Goal: Information Seeking & Learning: Understand process/instructions

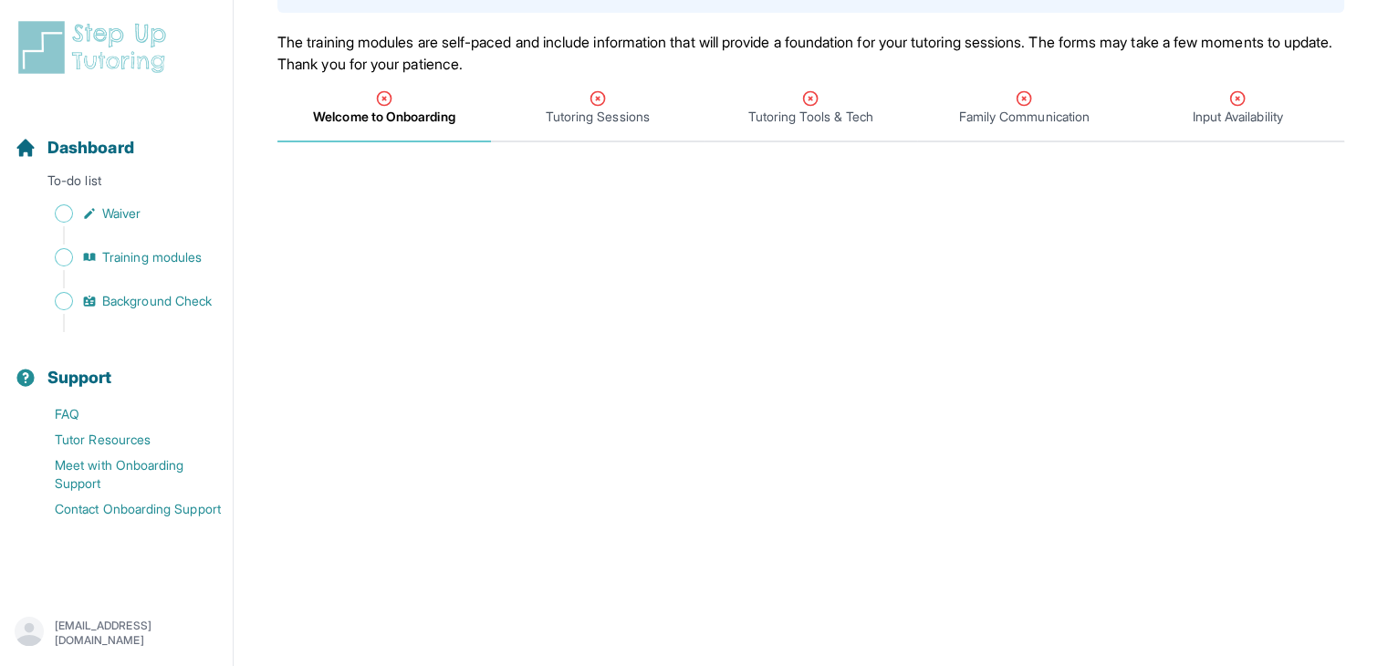
scroll to position [152, 0]
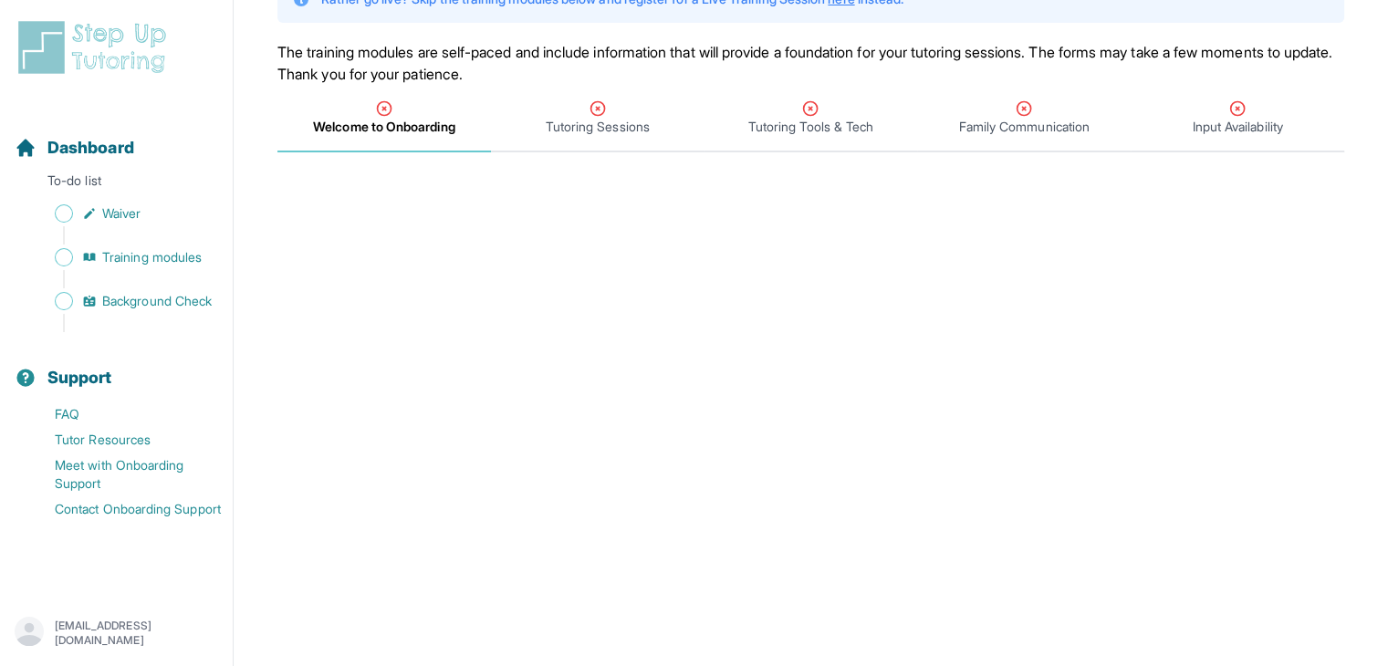
click at [415, 125] on span "Welcome to Onboarding" at bounding box center [383, 127] width 141 height 18
click at [588, 125] on span "Tutoring Sessions" at bounding box center [598, 127] width 104 height 18
click at [433, 125] on span "Welcome to Onboarding" at bounding box center [384, 127] width 140 height 18
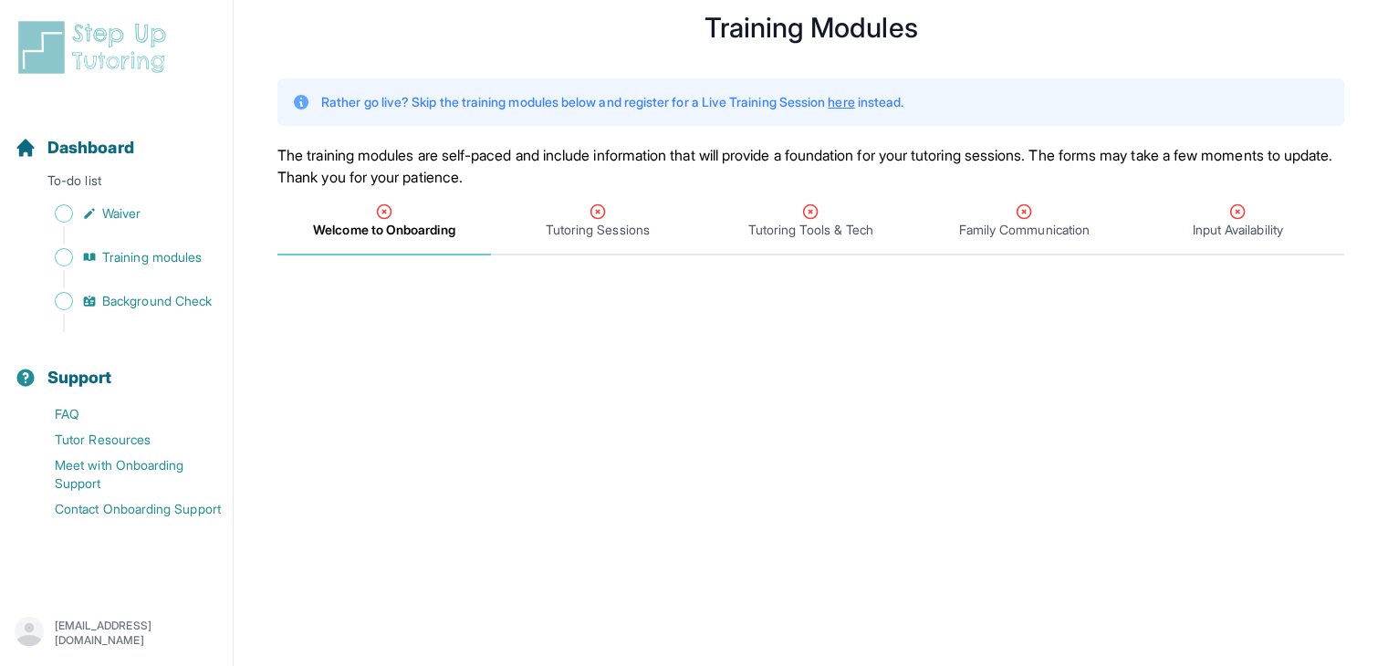
scroll to position [51, 0]
click at [594, 205] on icon "Tabs" at bounding box center [598, 210] width 18 height 18
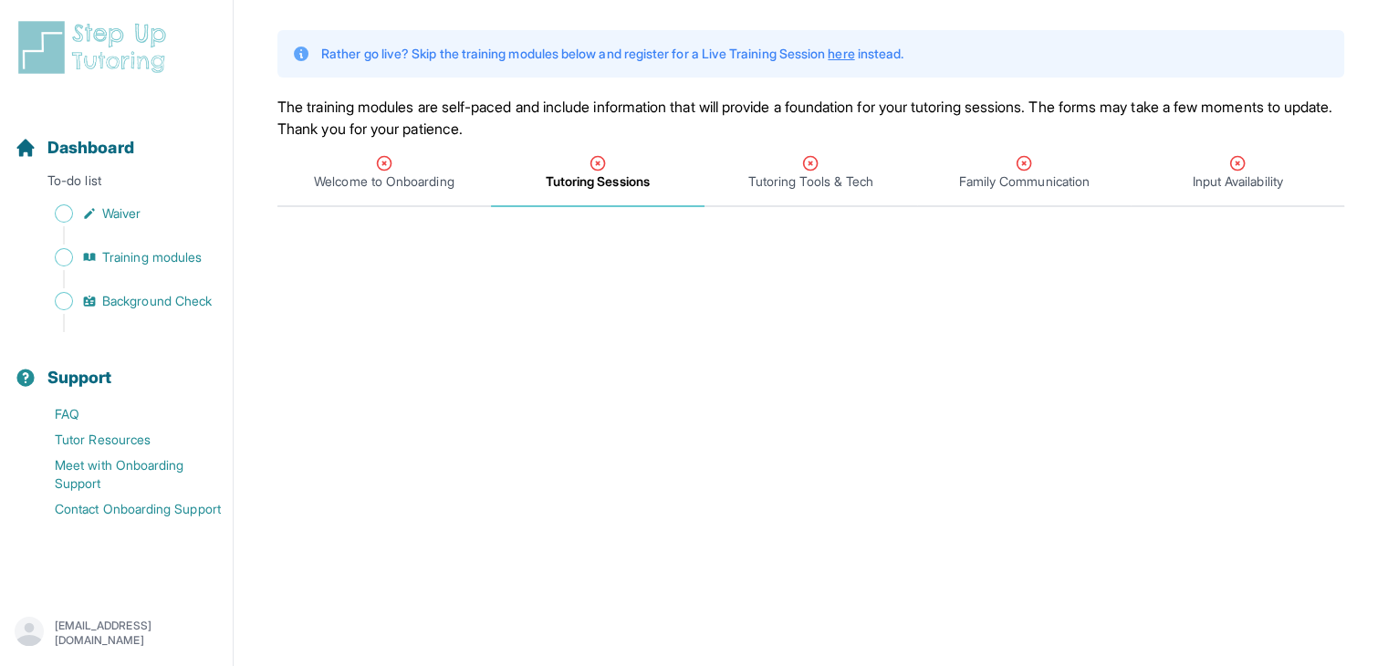
scroll to position [11, 0]
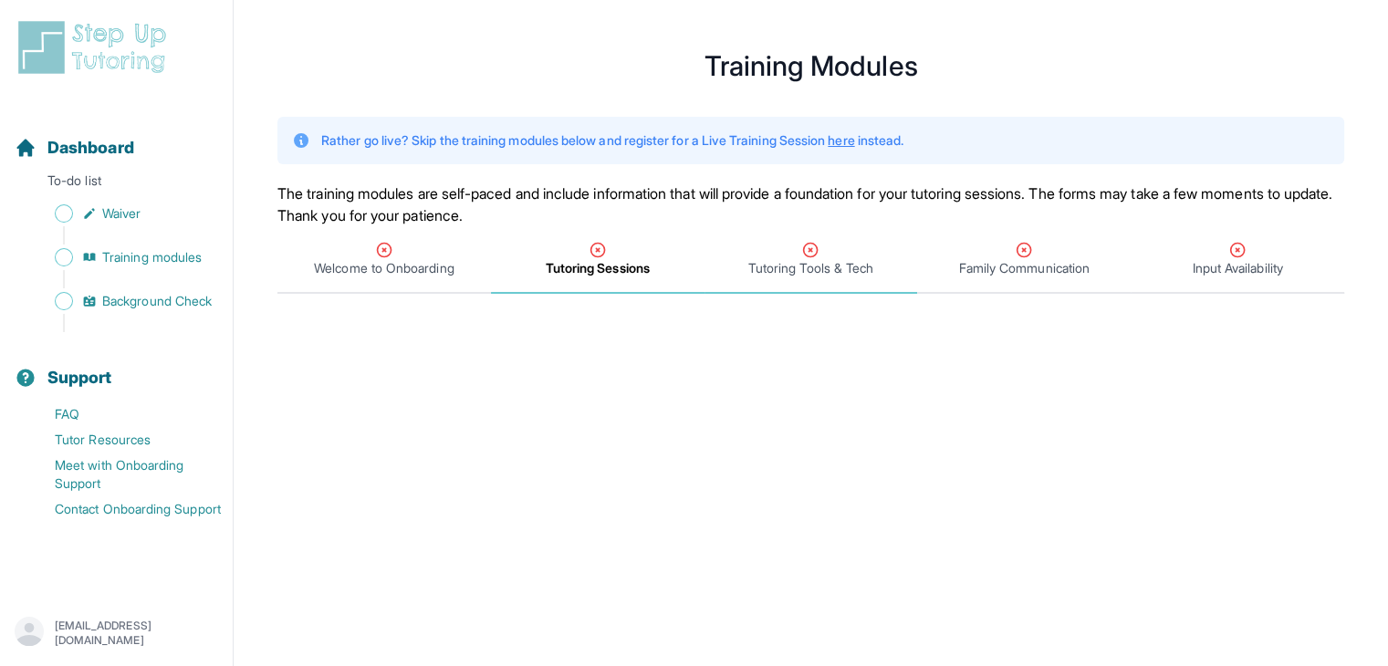
click at [795, 264] on span "Tutoring Tools & Tech" at bounding box center [810, 268] width 125 height 18
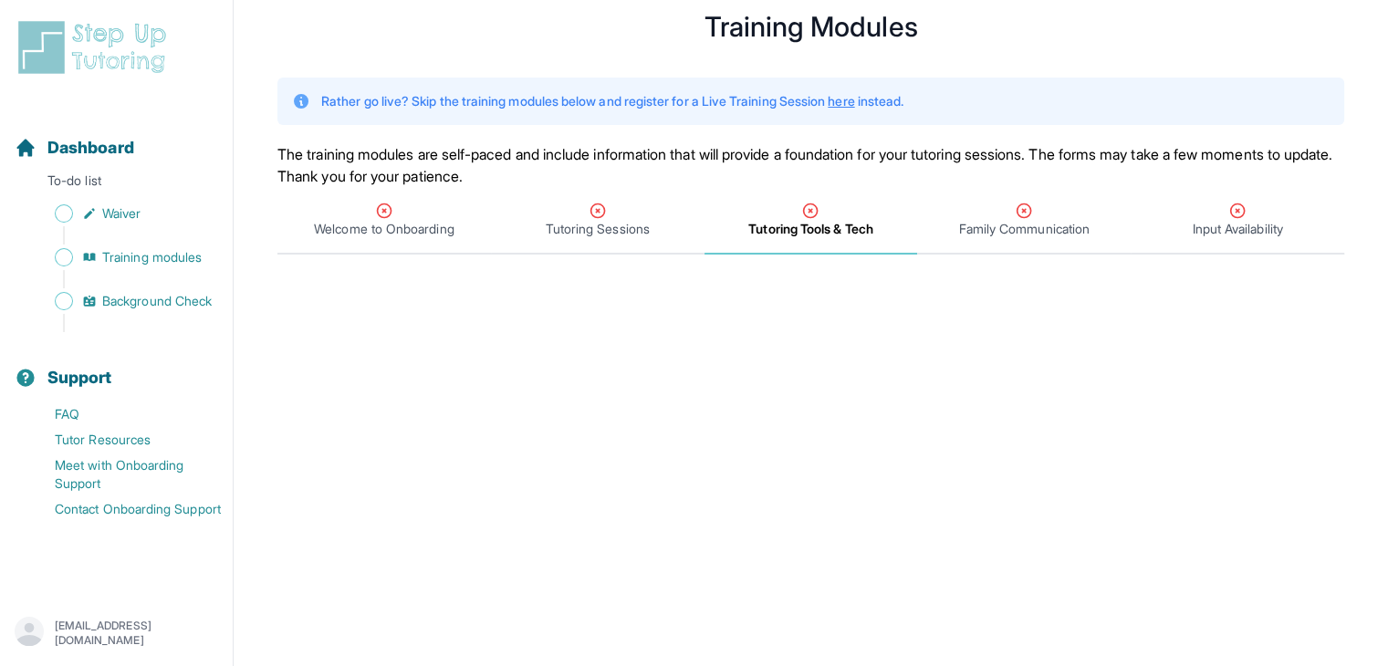
scroll to position [0, 0]
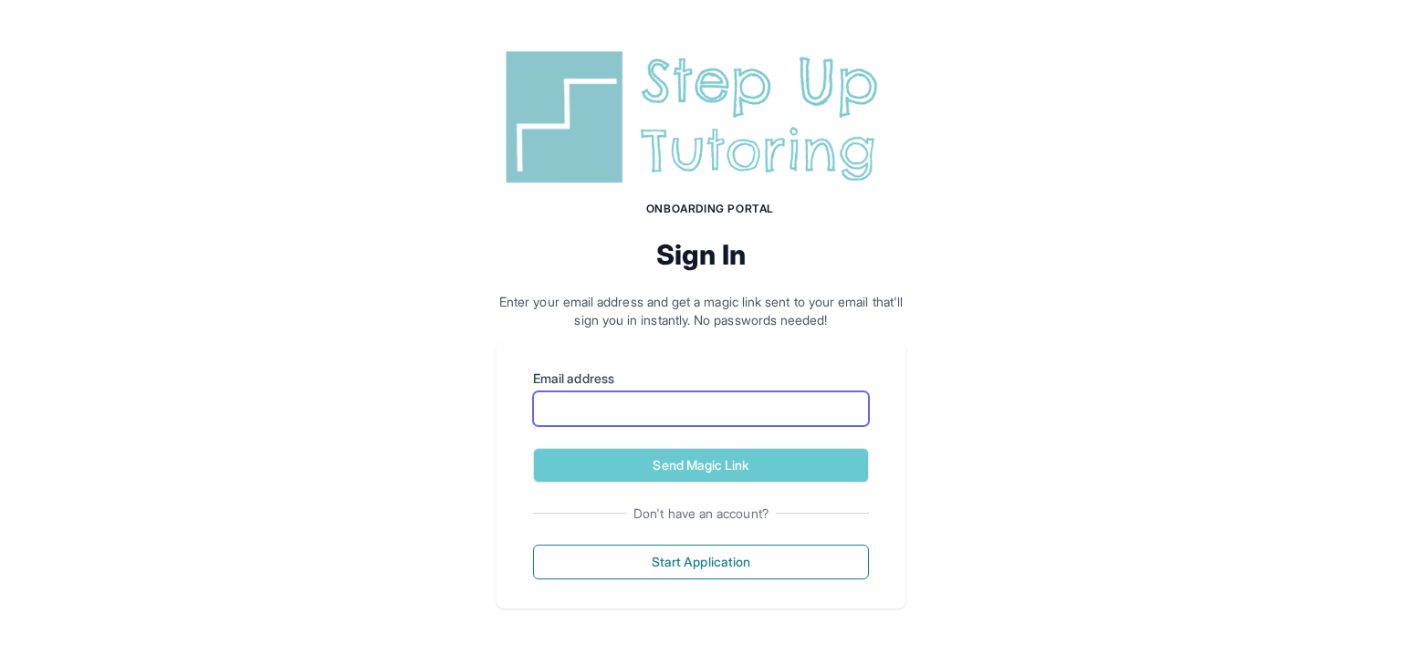
click at [803, 424] on input "Email address" at bounding box center [701, 409] width 336 height 35
type input "**********"
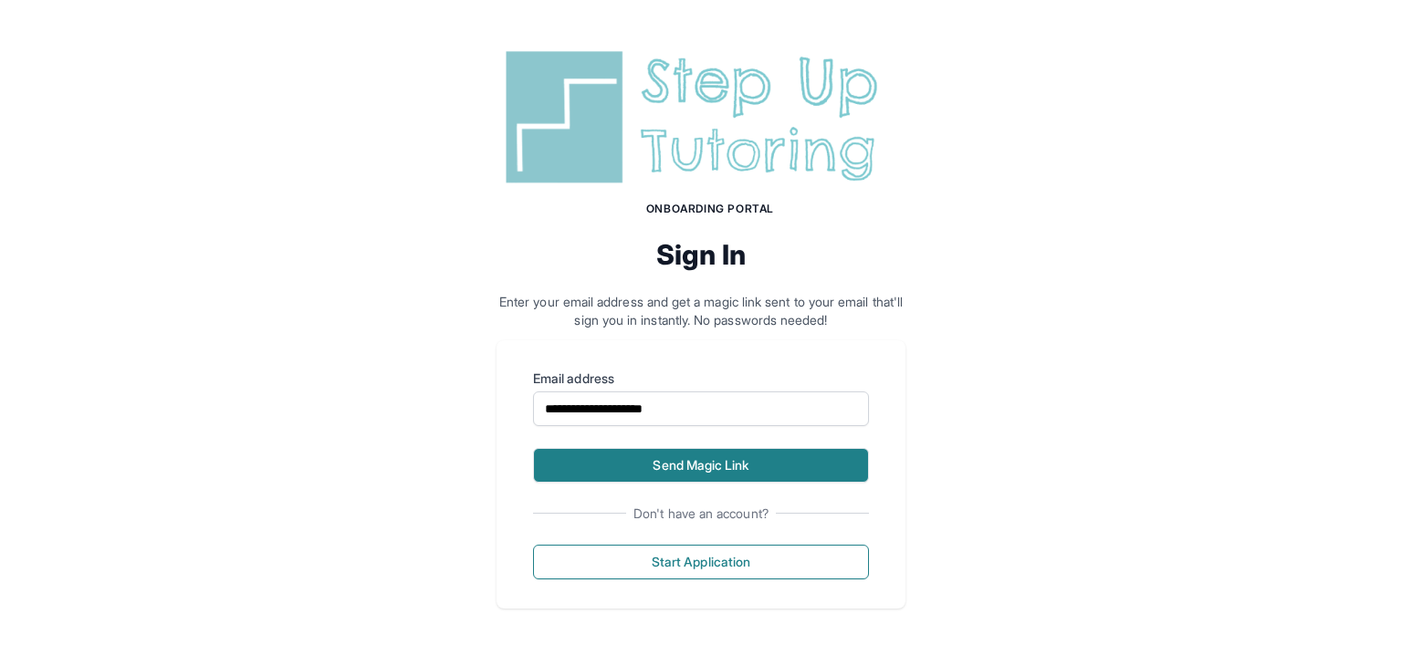
click at [768, 473] on button "Send Magic Link" at bounding box center [701, 465] width 336 height 35
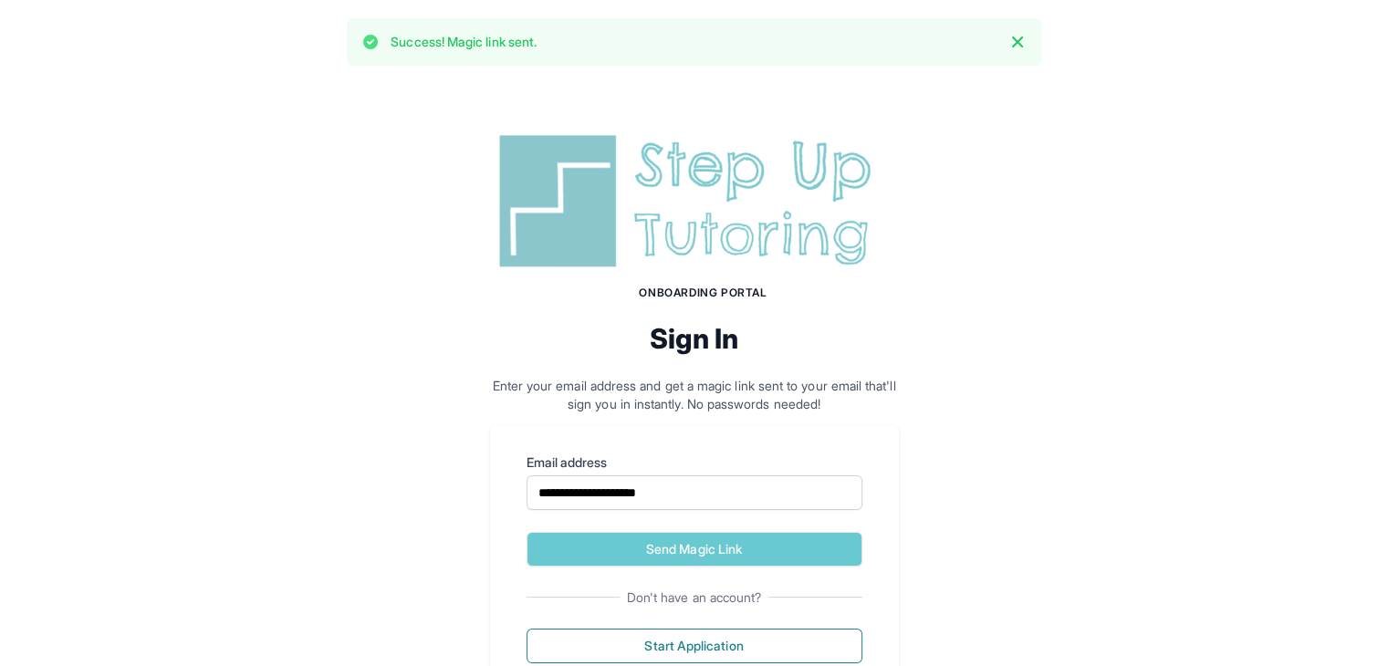
scroll to position [69, 0]
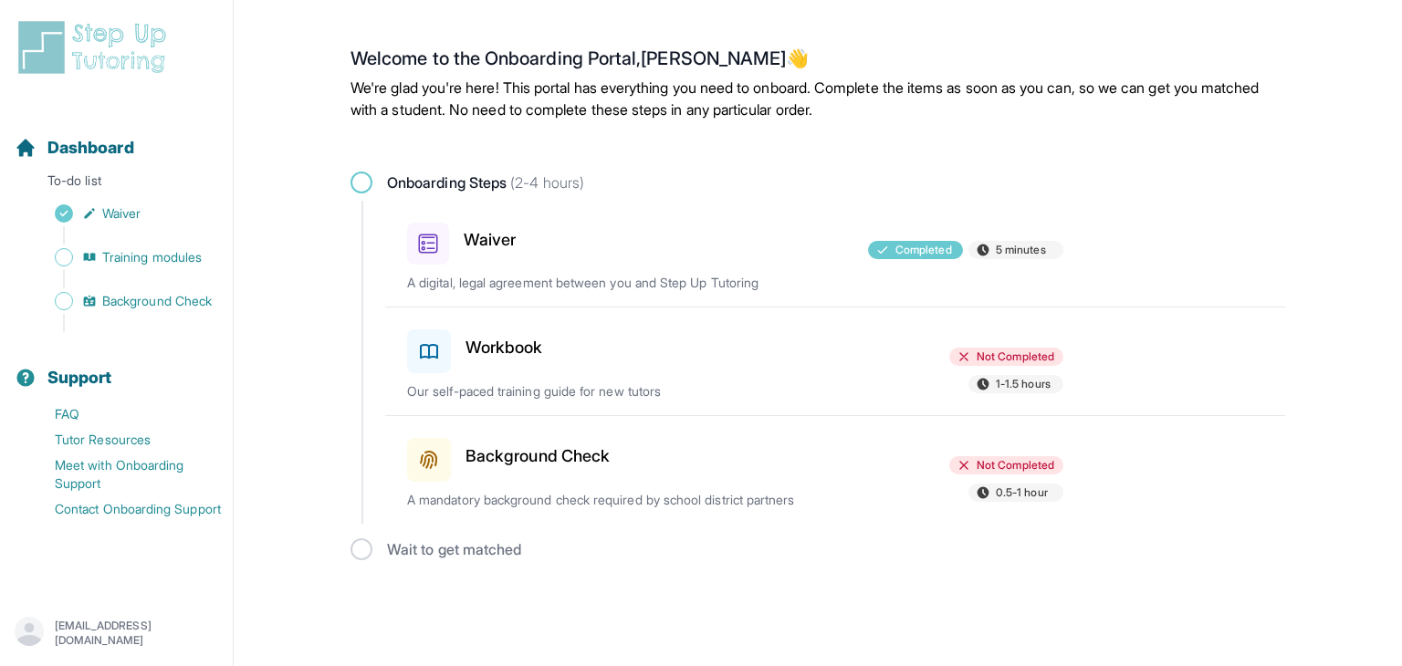
drag, startPoint x: 1401, startPoint y: 339, endPoint x: 1400, endPoint y: 358, distance: 19.2
click at [1400, 358] on main "Welcome to the Onboarding Portal, Racheal 👋 We're glad you're here! This portal…" at bounding box center [818, 304] width 1168 height 564
click at [540, 357] on h3 "Workbook" at bounding box center [504, 348] width 78 height 26
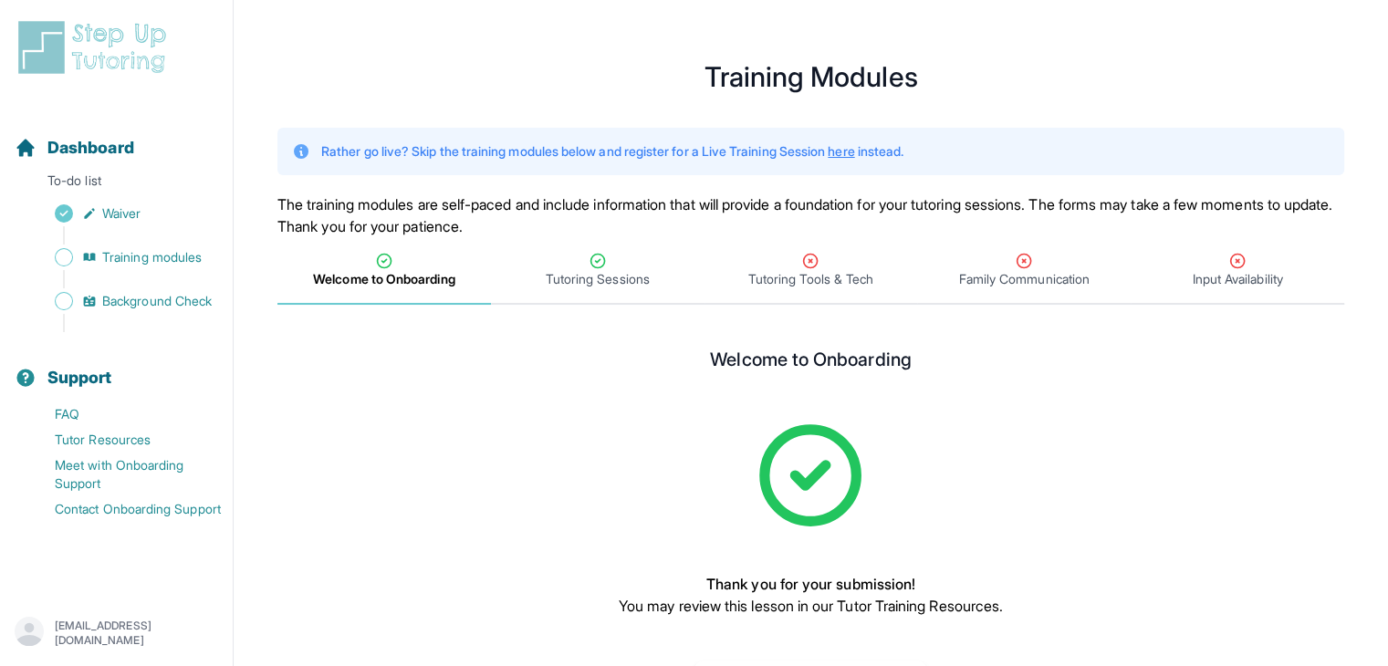
scroll to position [78, 0]
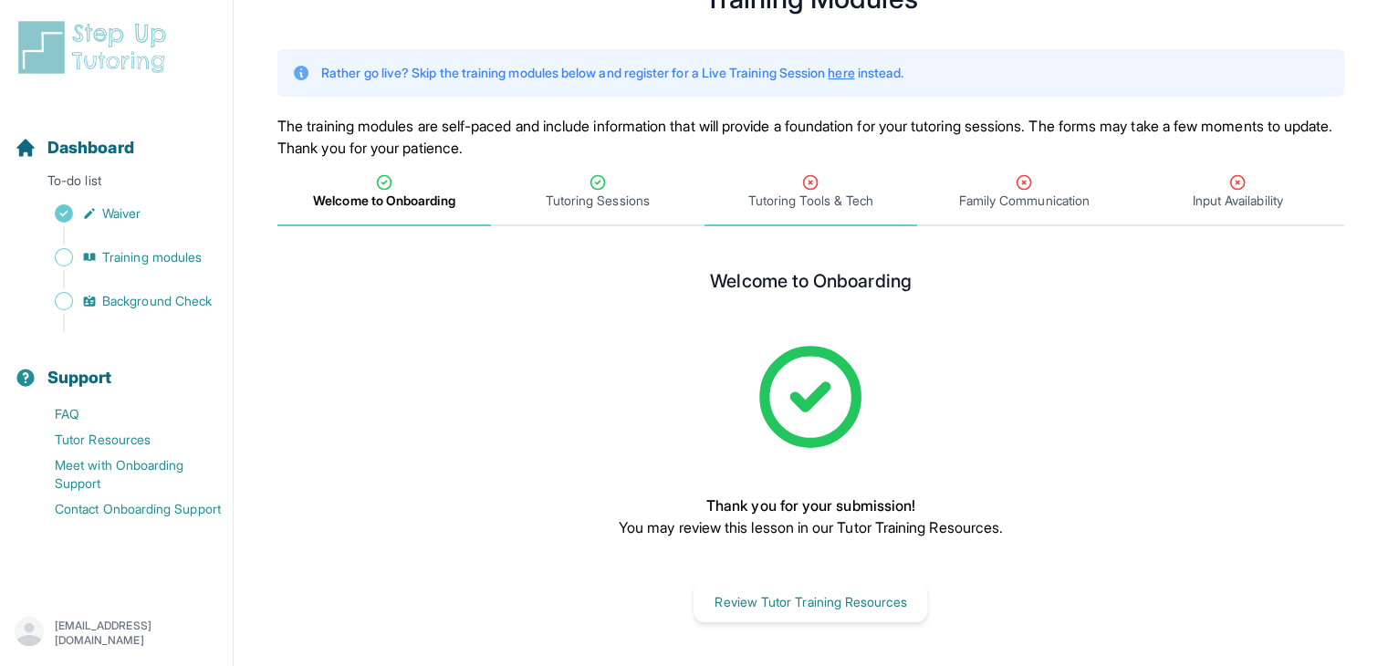
click at [797, 206] on span "Tutoring Tools & Tech" at bounding box center [810, 201] width 125 height 18
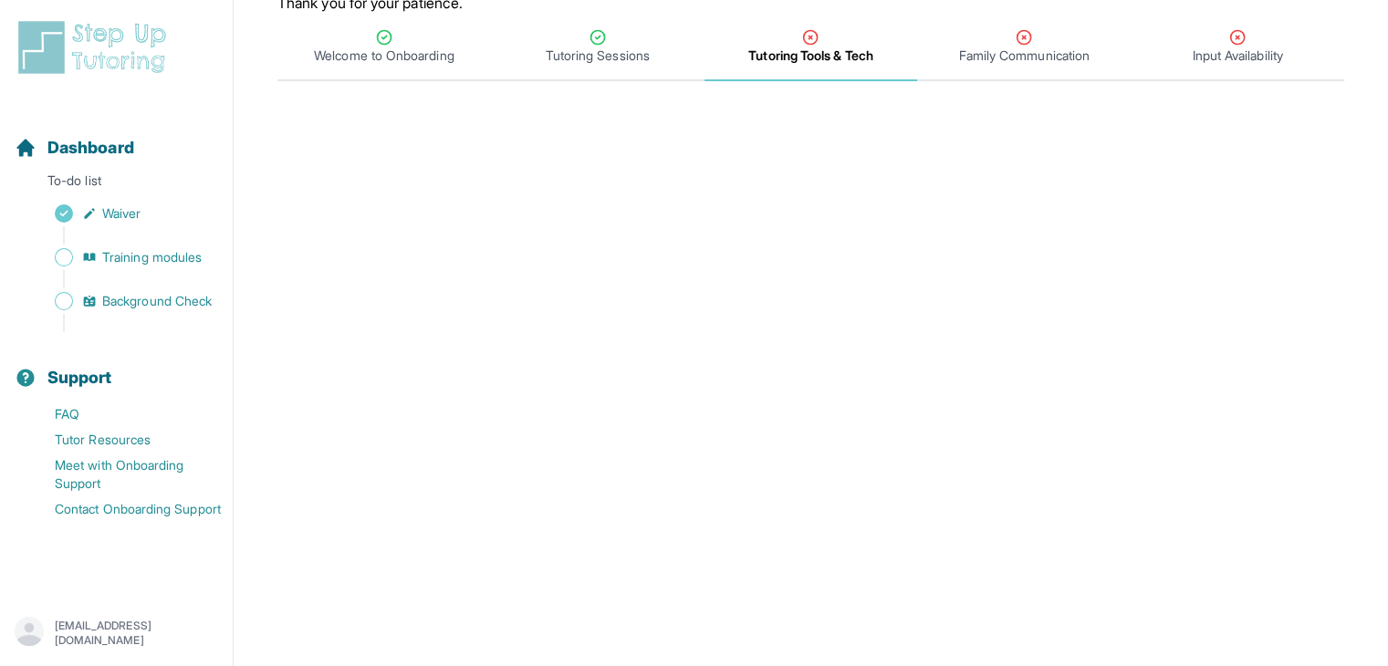
scroll to position [226, 0]
click at [971, 57] on span "Family Communication" at bounding box center [1024, 53] width 131 height 18
click at [841, 41] on div "Tutoring Tools & Tech" at bounding box center [811, 44] width 206 height 37
click at [977, 56] on span "Family Communication" at bounding box center [1024, 53] width 131 height 18
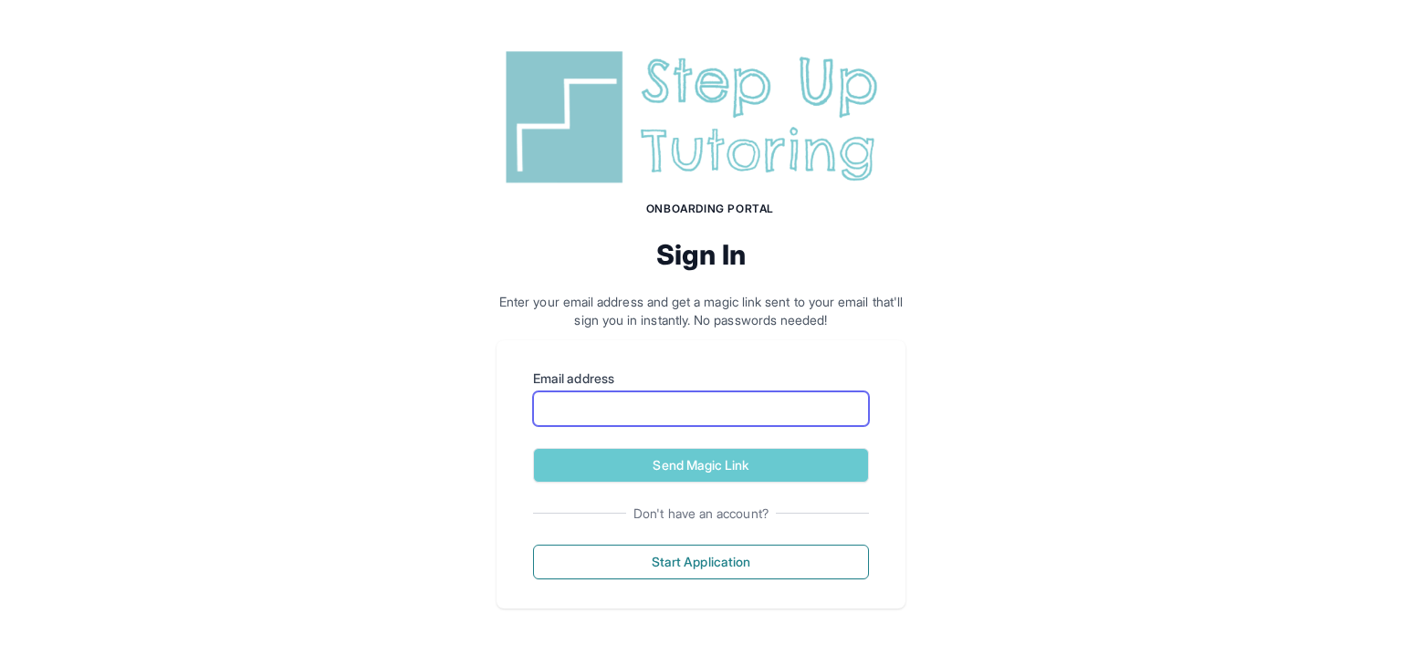
click at [559, 392] on input "Email address" at bounding box center [701, 409] width 336 height 35
type input "**********"
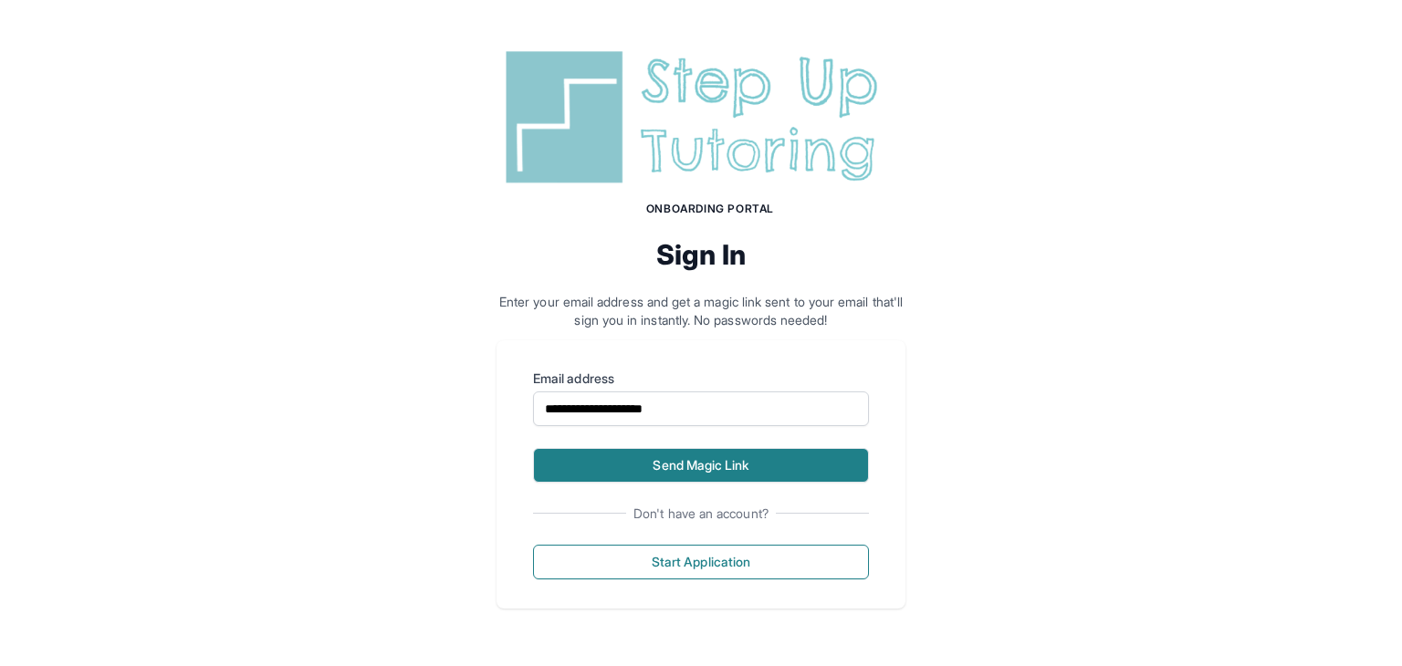
click at [642, 456] on button "Send Magic Link" at bounding box center [701, 465] width 336 height 35
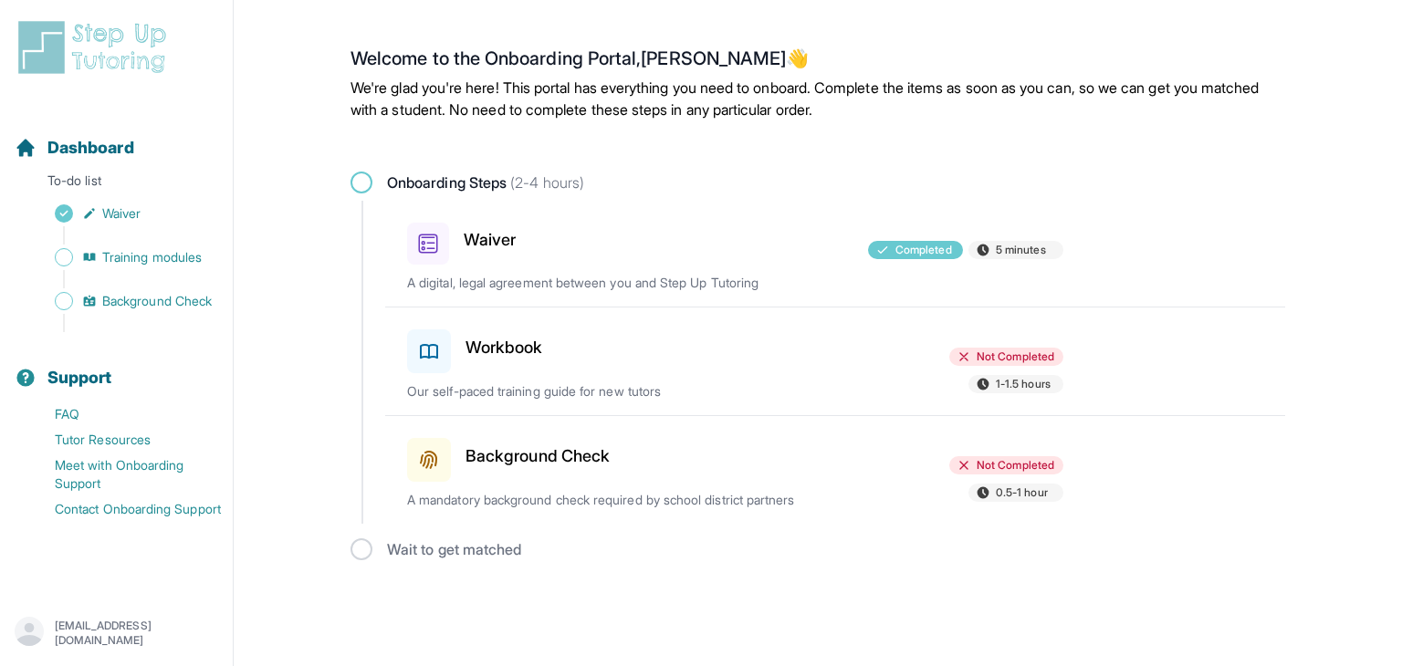
click at [583, 385] on p "Our self-paced training guide for new tutors" at bounding box center [620, 391] width 427 height 18
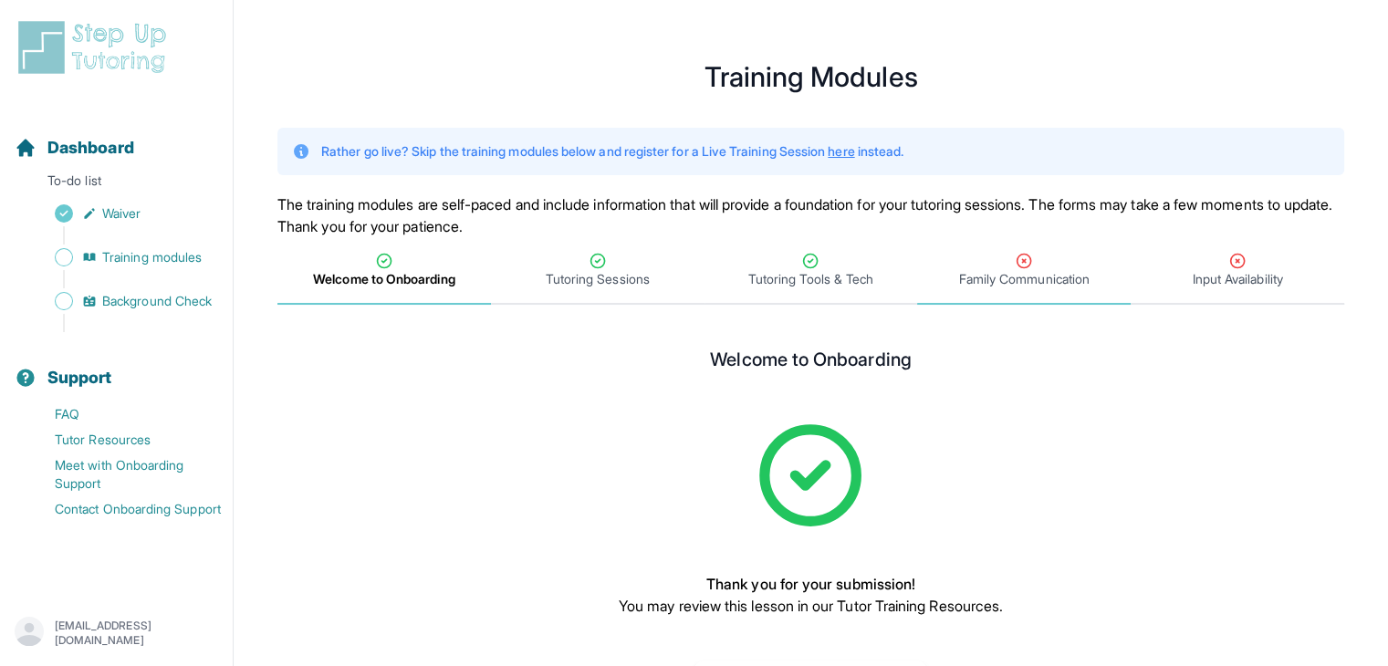
click at [1001, 295] on span "Family Communication" at bounding box center [1024, 271] width 214 height 68
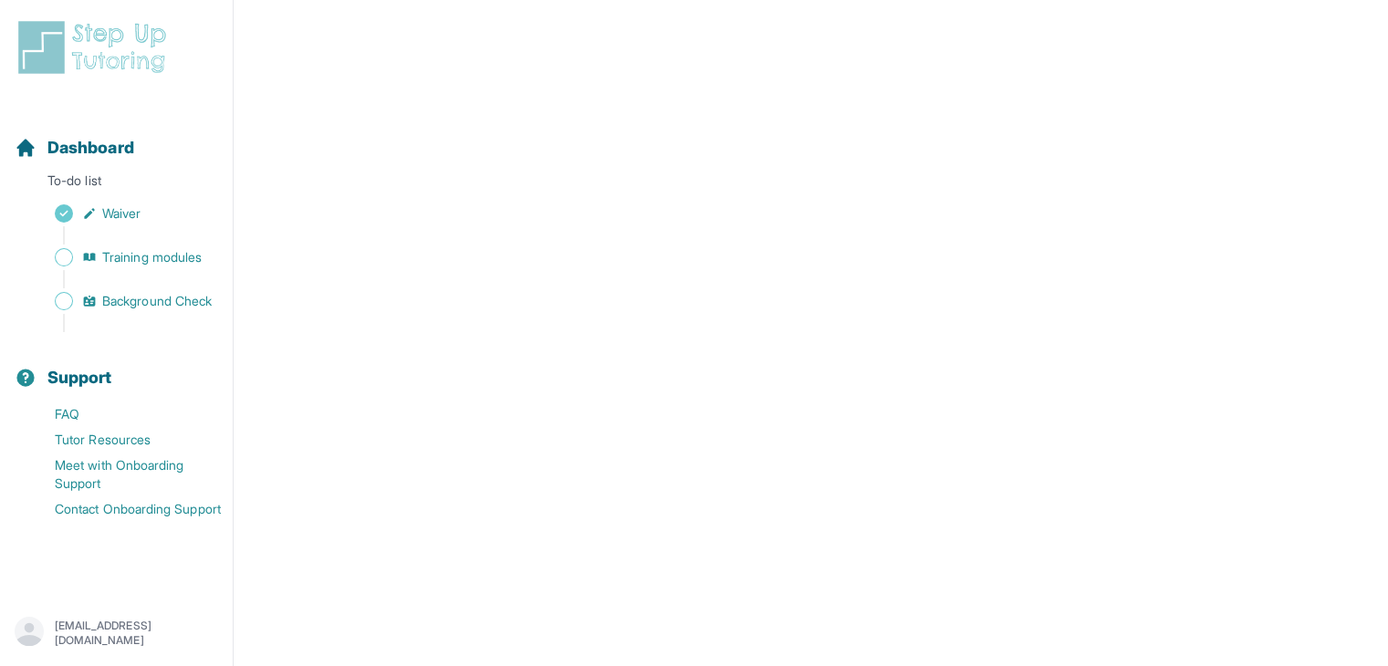
scroll to position [635, 0]
drag, startPoint x: 1359, startPoint y: 107, endPoint x: 1358, endPoint y: 88, distance: 19.2
click at [1358, 88] on main "**********" at bounding box center [811, 120] width 1154 height 1466
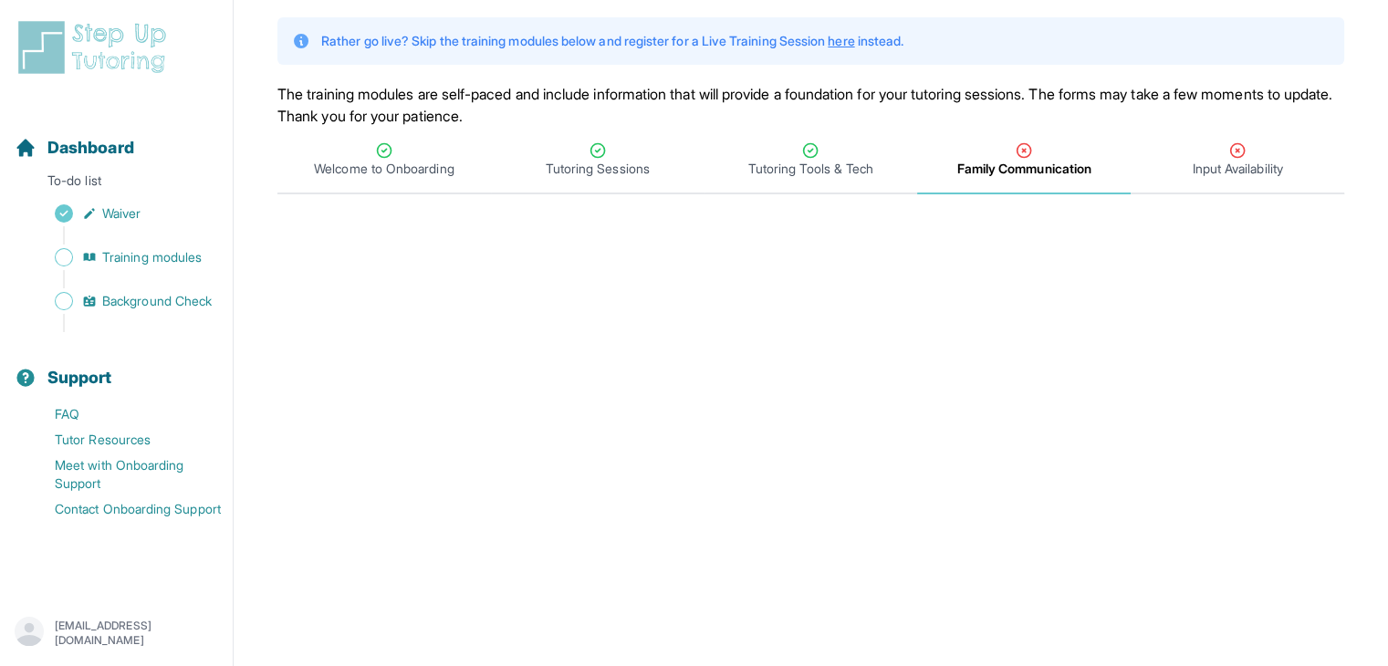
scroll to position [118, 0]
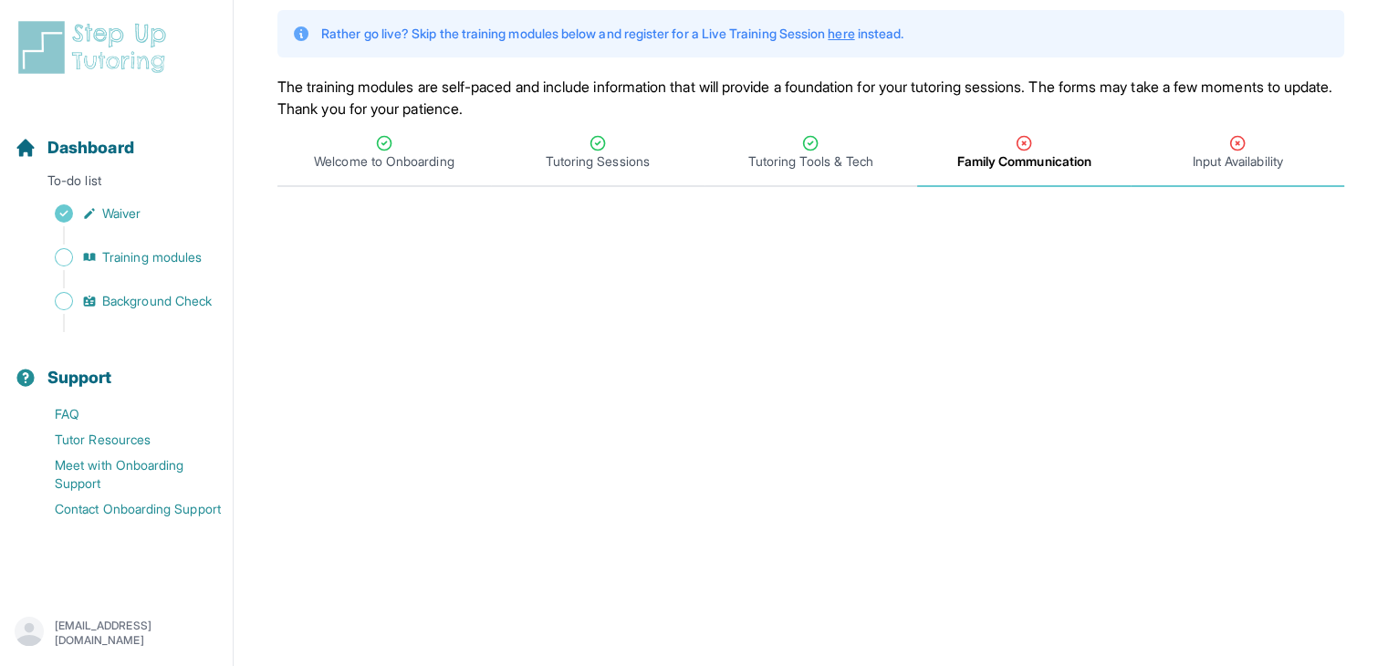
click at [1219, 150] on div "Input Availability" at bounding box center [1237, 152] width 206 height 37
click at [1154, 205] on main "**********" at bounding box center [811, 637] width 1154 height 1466
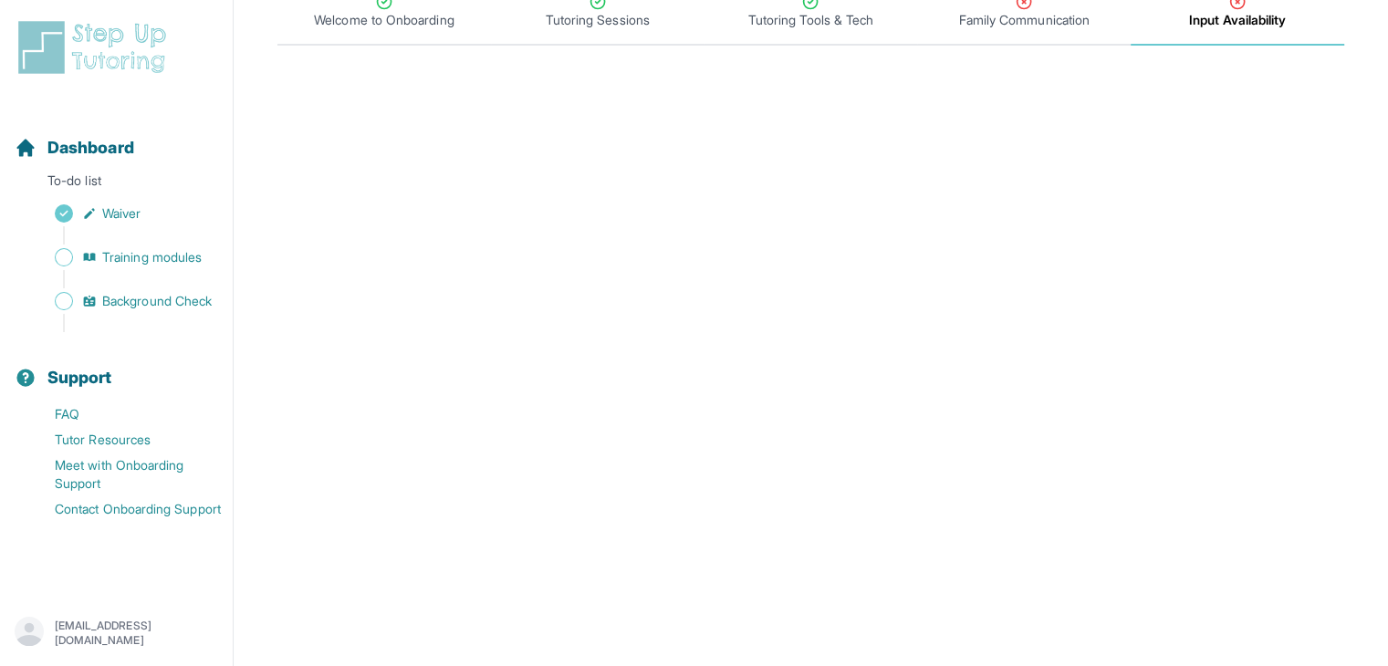
scroll to position [0, 0]
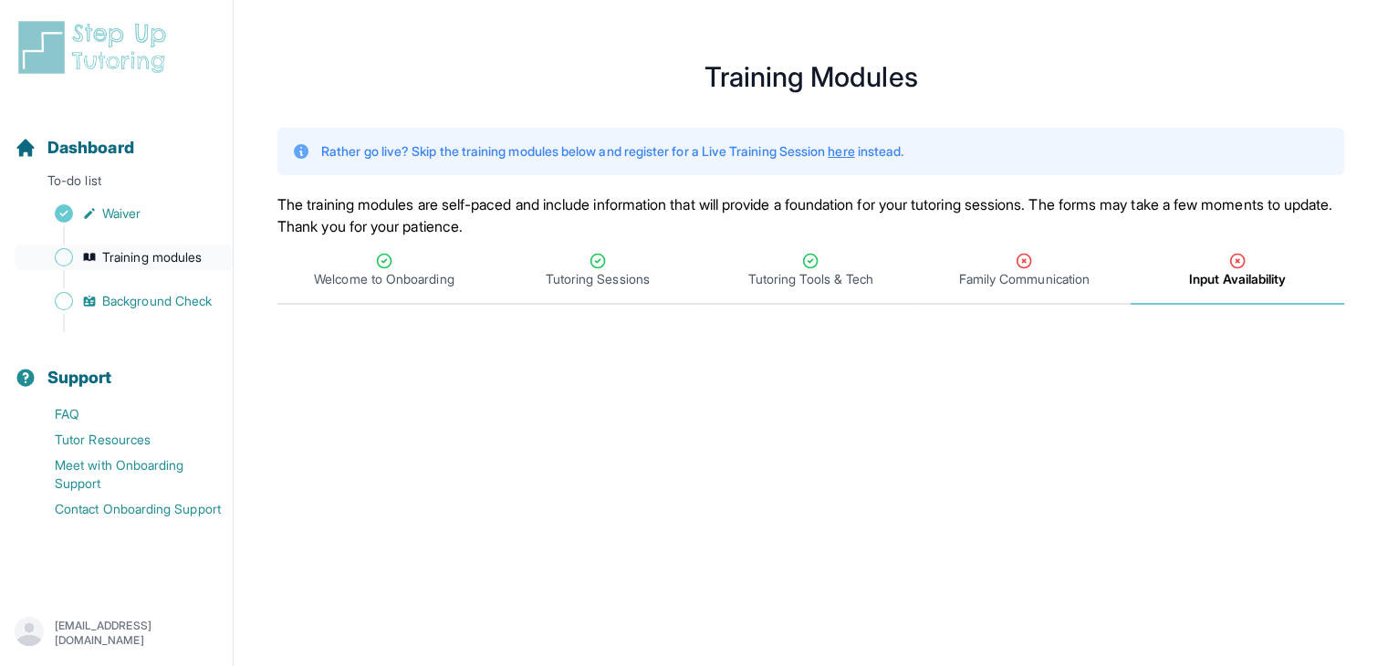
click at [103, 256] on span "Training modules" at bounding box center [151, 257] width 99 height 18
click at [62, 255] on span "Sidebar" at bounding box center [64, 257] width 18 height 18
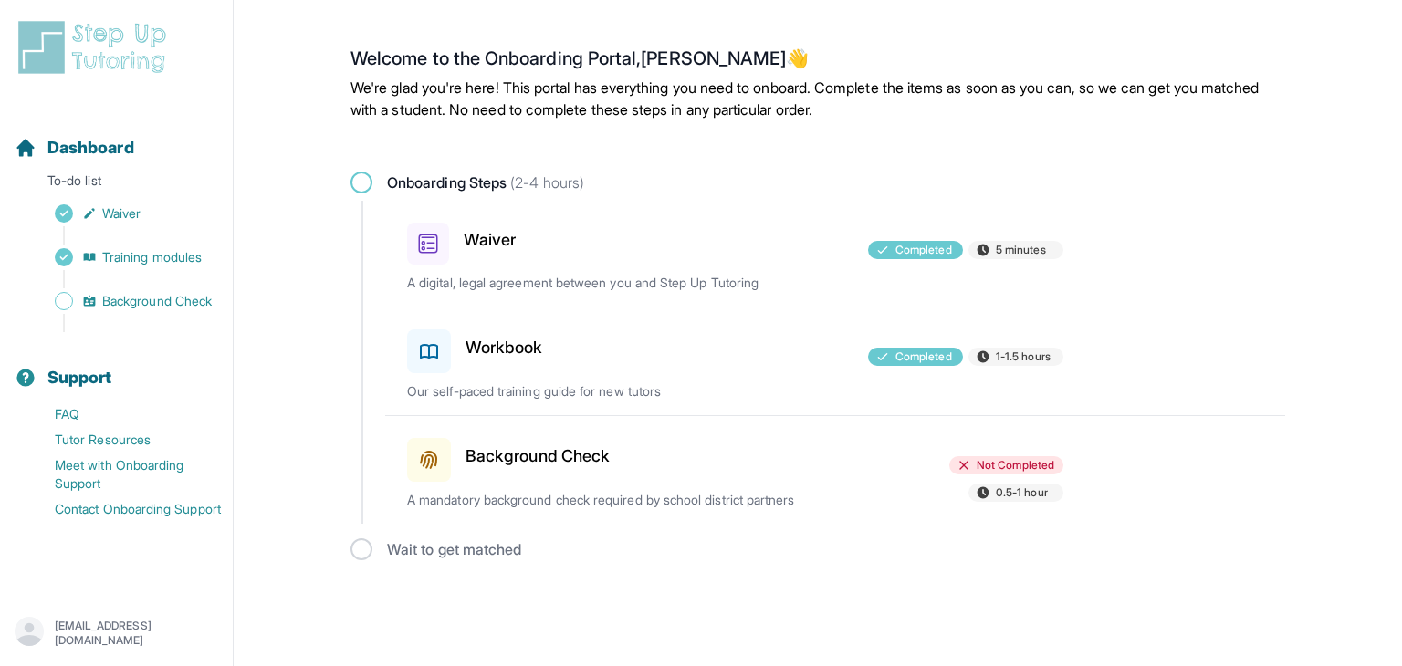
click at [608, 464] on h3 "Background Check" at bounding box center [537, 457] width 144 height 26
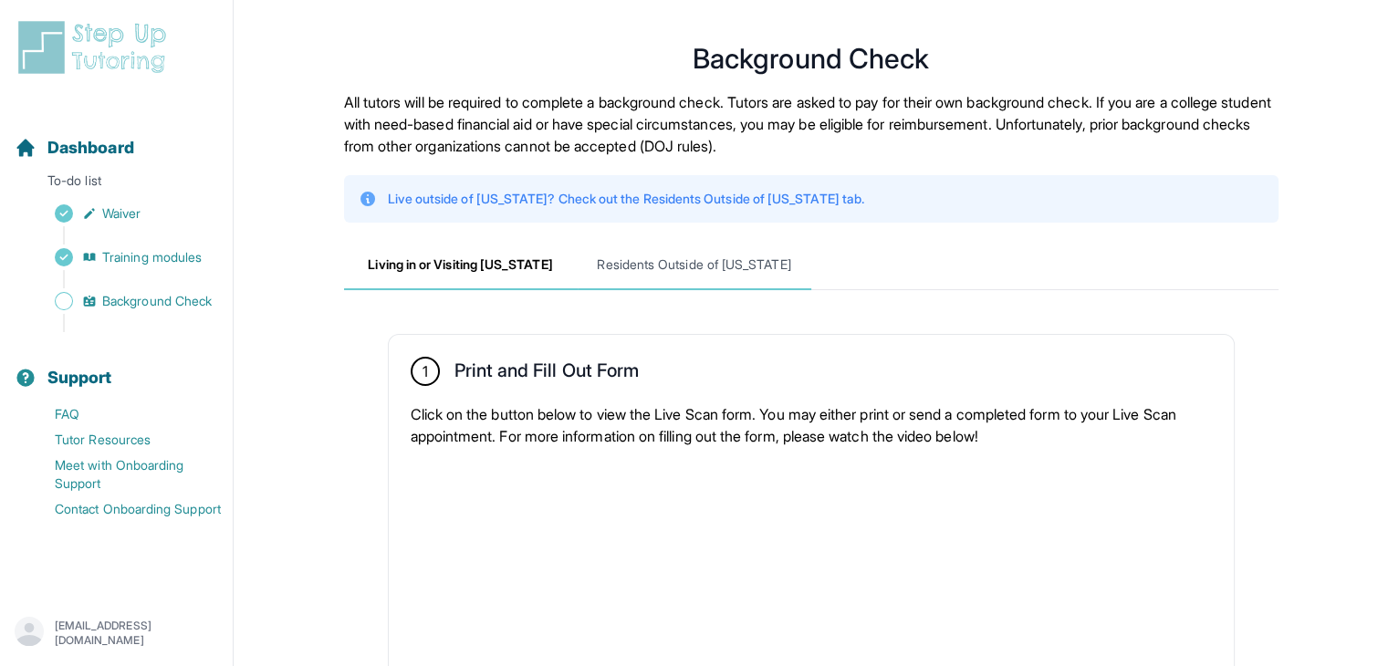
click at [754, 281] on span "Residents Outside of [US_STATE]" at bounding box center [695, 265] width 234 height 49
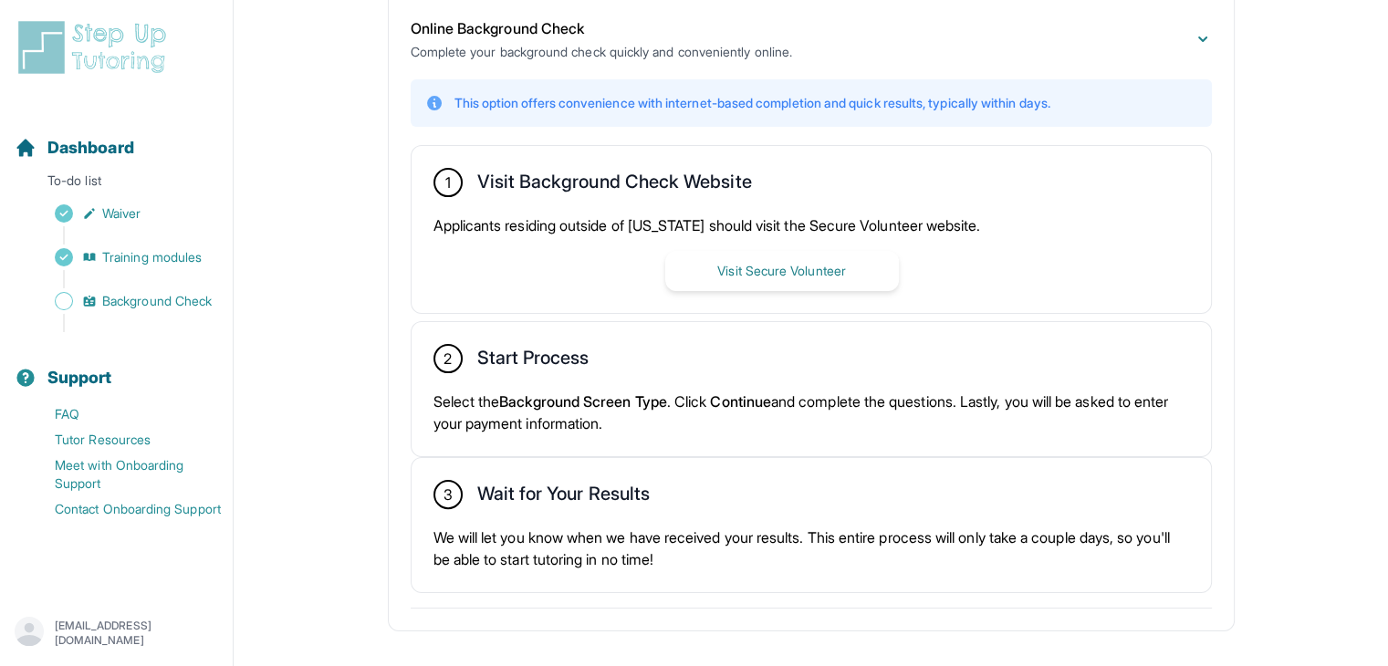
scroll to position [381, 0]
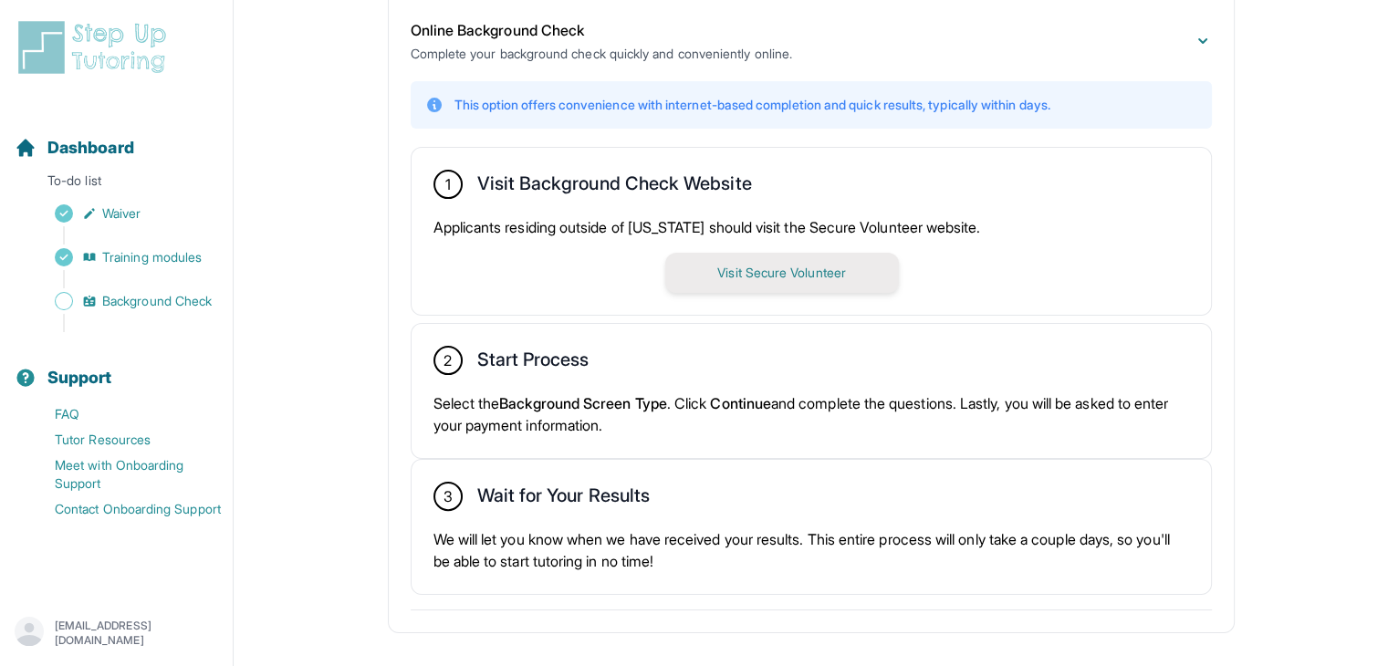
click at [791, 258] on button "Visit Secure Volunteer" at bounding box center [782, 273] width 234 height 40
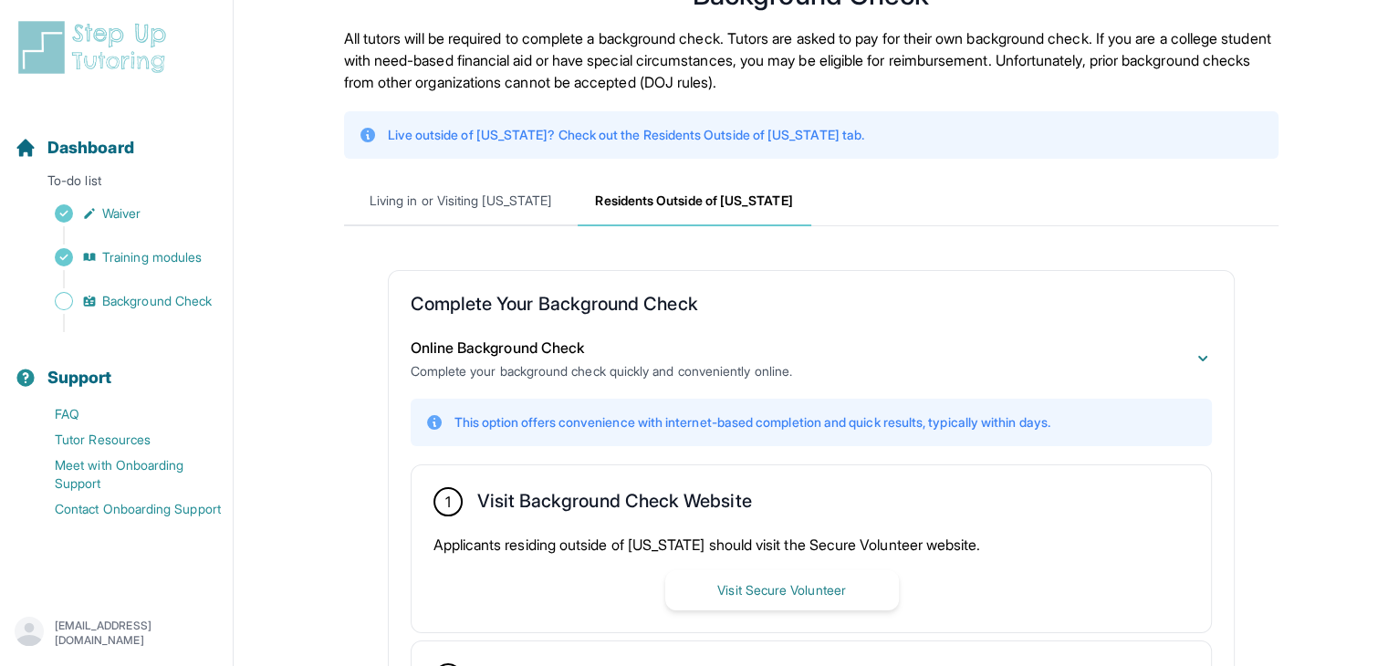
scroll to position [0, 0]
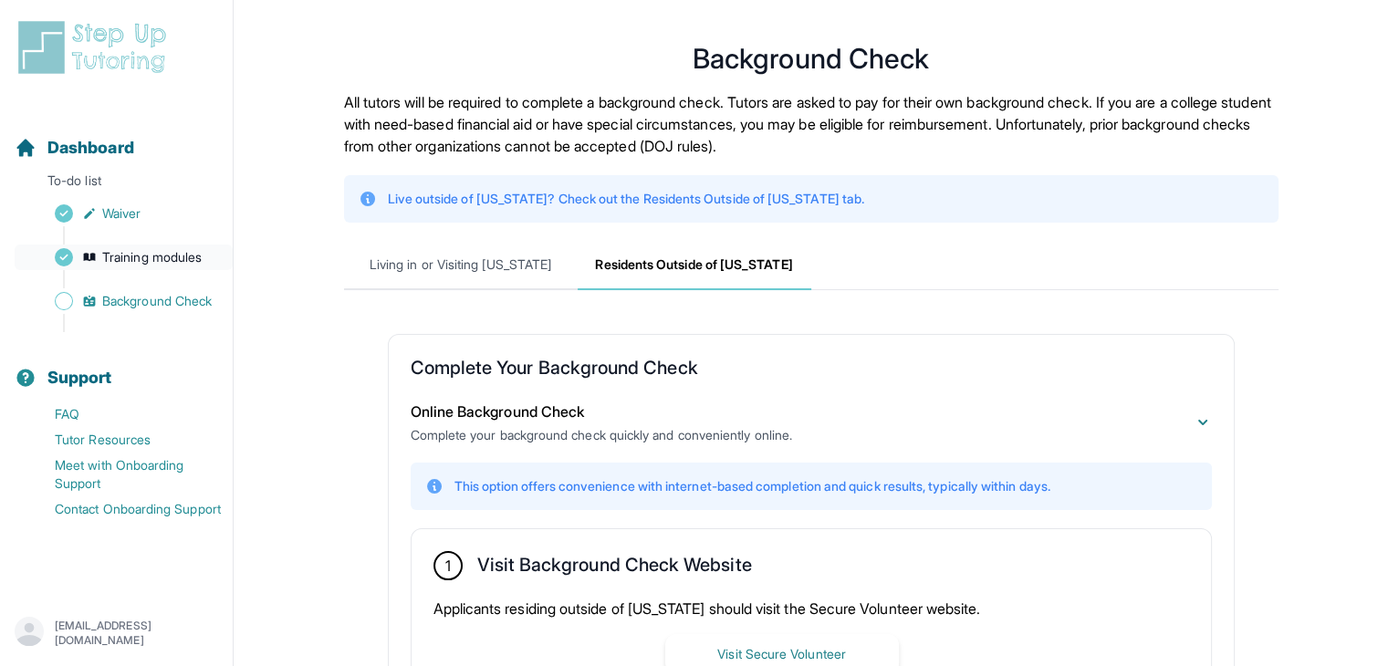
click at [145, 253] on span "Training modules" at bounding box center [151, 257] width 99 height 18
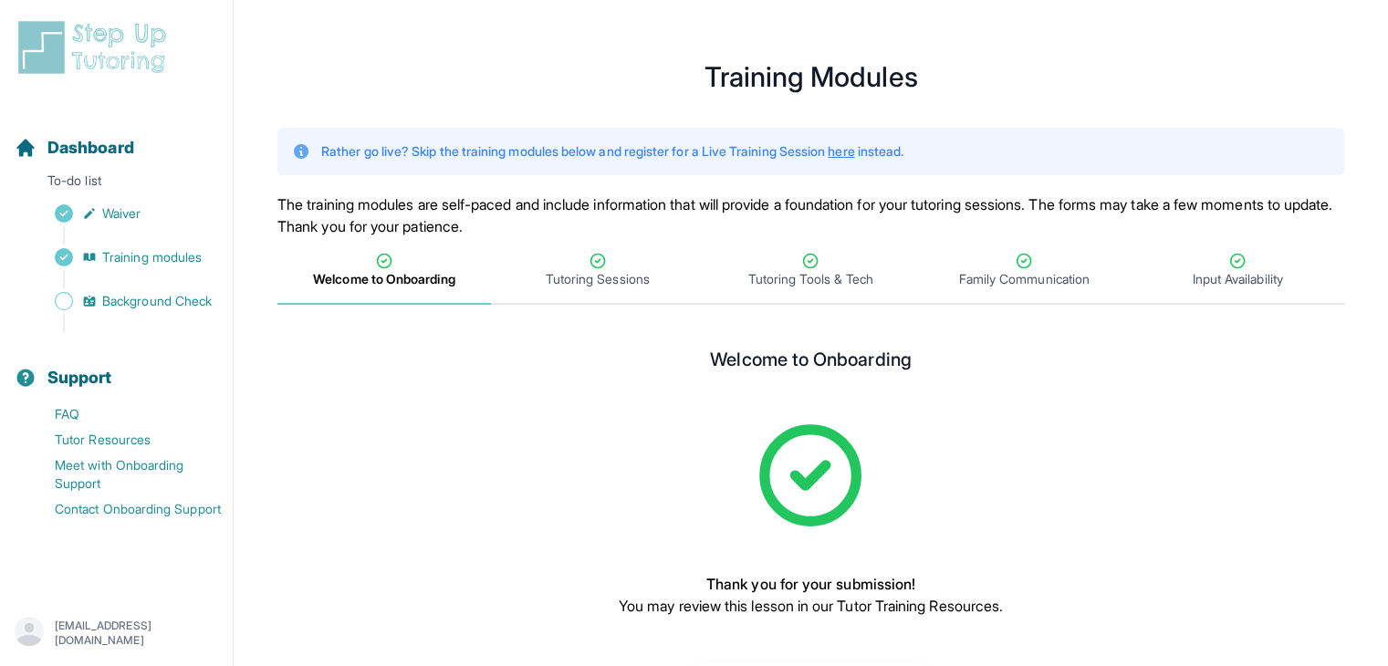
scroll to position [78, 0]
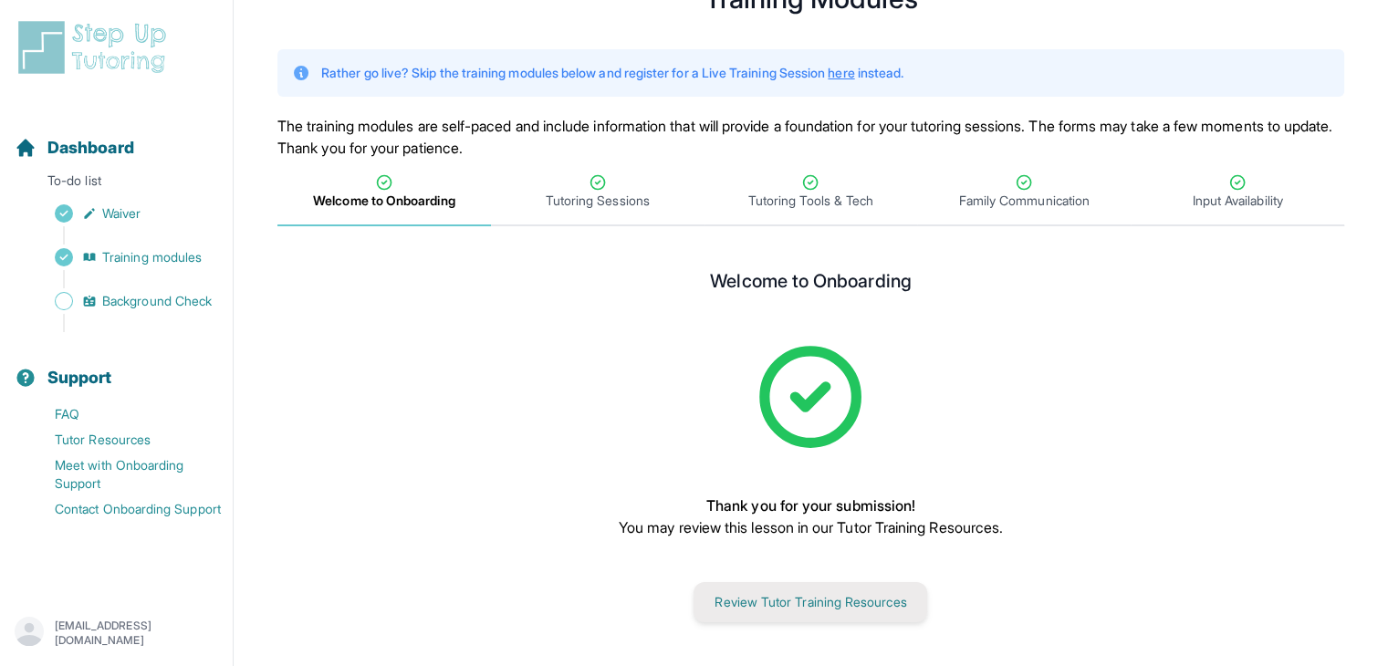
click at [873, 614] on button "Review Tutor Training Resources" at bounding box center [811, 602] width 234 height 40
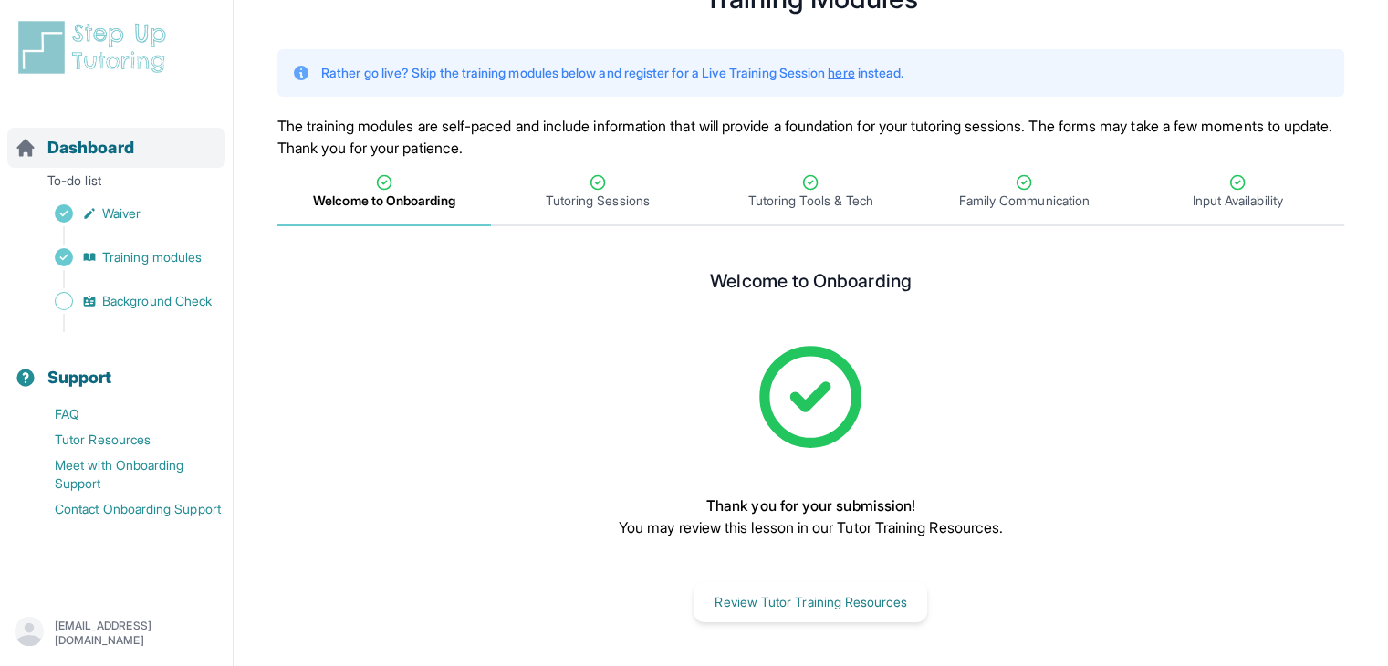
click at [106, 149] on span "Dashboard" at bounding box center [90, 148] width 87 height 26
